Goal: Task Accomplishment & Management: Complete application form

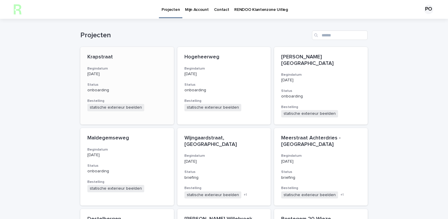
click at [128, 64] on div "Krapstraat Begindatum [DATE] Status onboarding Bestelling statische exterieur b…" at bounding box center [127, 82] width 94 height 71
click at [119, 71] on div "[DATE]" at bounding box center [126, 73] width 79 height 6
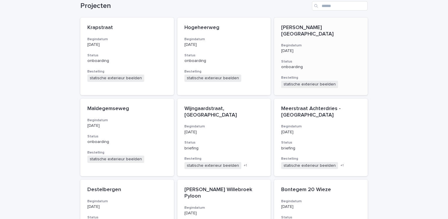
click at [344, 49] on p "[DATE]" at bounding box center [320, 50] width 79 height 5
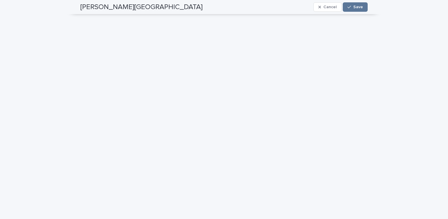
scroll to position [147, 0]
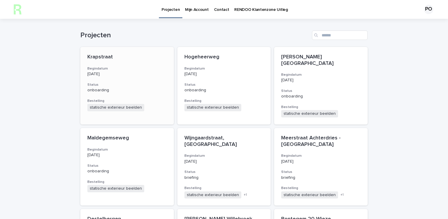
click at [129, 54] on p "Krapstraat" at bounding box center [126, 57] width 79 height 6
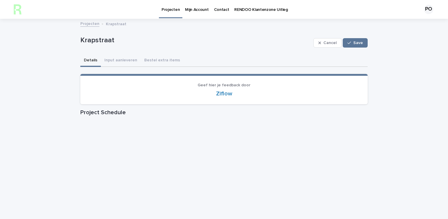
click at [124, 53] on div "Krapstraat Cancel Save" at bounding box center [223, 42] width 287 height 23
click at [129, 64] on button "Input aanleveren" at bounding box center [121, 61] width 40 height 12
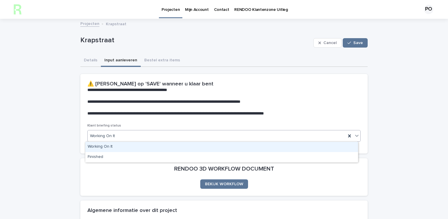
click at [230, 135] on div "Working On It" at bounding box center [217, 136] width 258 height 10
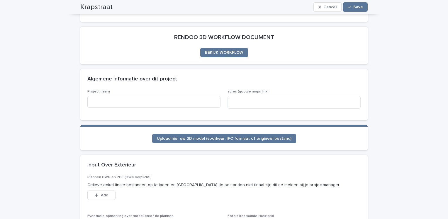
scroll to position [147, 0]
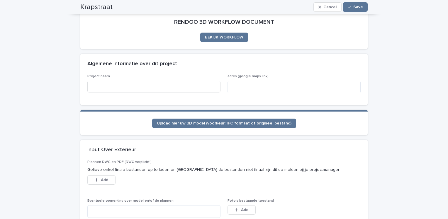
click at [165, 78] on div "Project naam" at bounding box center [153, 85] width 133 height 23
click at [164, 87] on input at bounding box center [153, 87] width 133 height 12
click at [238, 82] on textarea at bounding box center [293, 87] width 133 height 13
drag, startPoint x: 237, startPoint y: 82, endPoint x: 231, endPoint y: 75, distance: 9.6
click at [231, 75] on span "adres (google maps link)" at bounding box center [247, 76] width 41 height 4
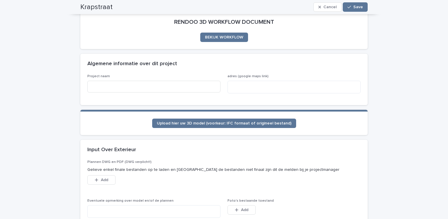
drag, startPoint x: 231, startPoint y: 75, endPoint x: 235, endPoint y: 102, distance: 27.2
click at [235, 102] on div "Project naam adres (google maps link)" at bounding box center [223, 89] width 287 height 31
click at [249, 80] on div "adres (google maps link)" at bounding box center [293, 86] width 133 height 24
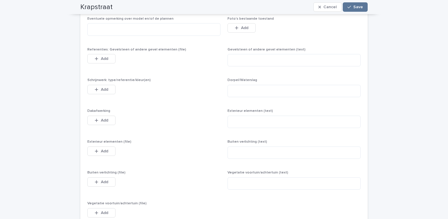
scroll to position [339, 0]
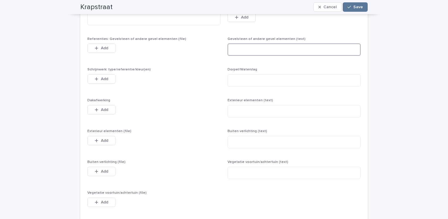
click at [289, 48] on textarea at bounding box center [293, 49] width 133 height 13
click at [238, 44] on textarea at bounding box center [293, 49] width 133 height 13
paste textarea "**********"
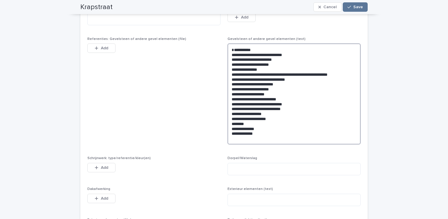
click at [237, 49] on textarea "**********" at bounding box center [293, 93] width 133 height 101
type textarea "**********"
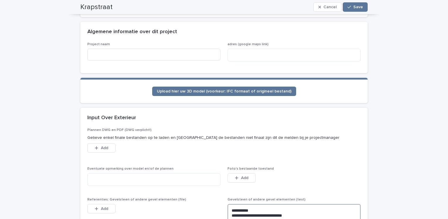
drag, startPoint x: 259, startPoint y: 120, endPoint x: 222, endPoint y: -22, distance: 146.9
click at [222, 0] on html "**********" at bounding box center [224, 109] width 448 height 219
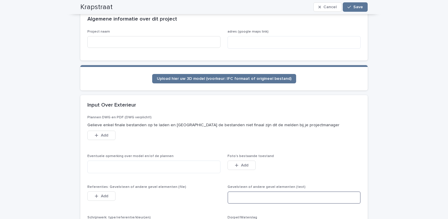
scroll to position [318, 0]
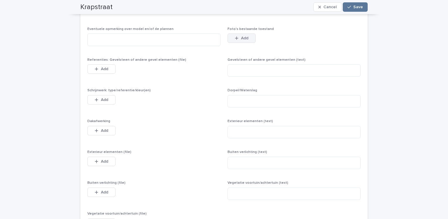
click at [250, 42] on button "Add" at bounding box center [241, 37] width 28 height 9
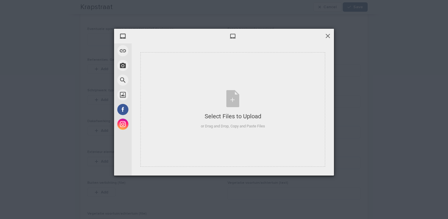
click at [326, 33] on span at bounding box center [327, 36] width 6 height 6
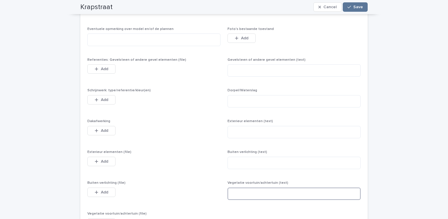
click at [262, 190] on textarea at bounding box center [293, 193] width 133 height 13
click at [241, 161] on textarea at bounding box center [293, 163] width 133 height 13
click at [257, 196] on textarea at bounding box center [293, 193] width 133 height 13
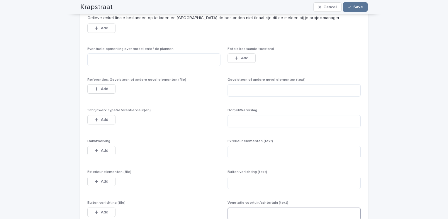
scroll to position [289, 0]
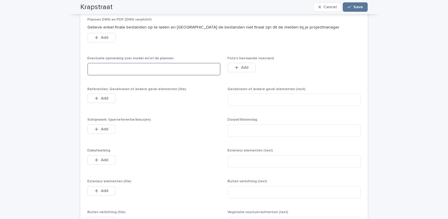
click at [132, 72] on textarea at bounding box center [153, 69] width 133 height 13
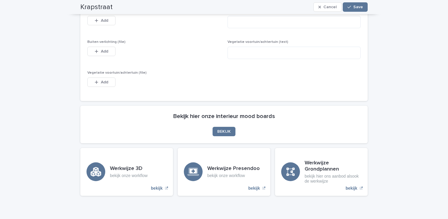
scroll to position [485, 0]
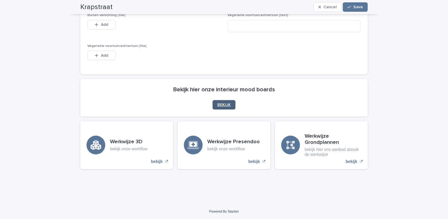
click at [226, 103] on span "BEKIJK" at bounding box center [223, 105] width 13 height 4
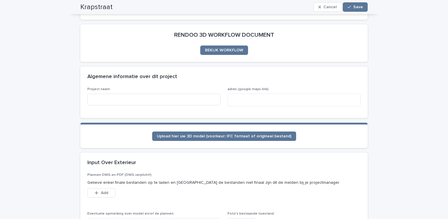
scroll to position [75, 0]
